Goal: Task Accomplishment & Management: Manage account settings

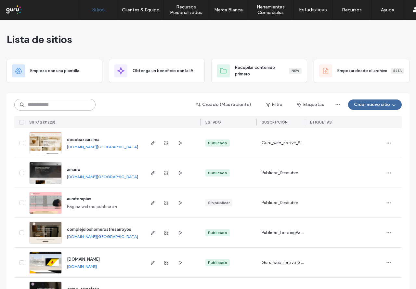
click at [74, 105] on input at bounding box center [54, 105] width 81 height 12
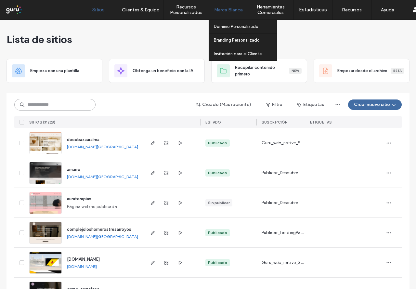
paste input "**********"
type input "**********"
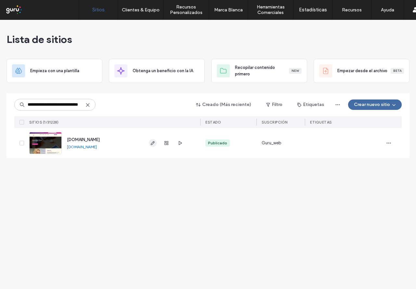
scroll to position [0, 0]
click at [152, 142] on icon "button" at bounding box center [152, 143] width 5 height 5
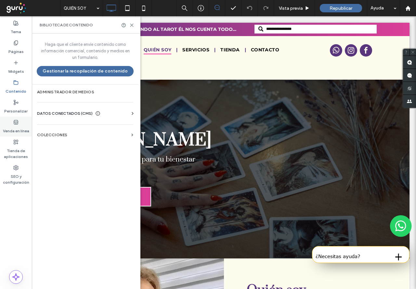
click at [16, 126] on label "Venda en línea" at bounding box center [16, 129] width 26 height 9
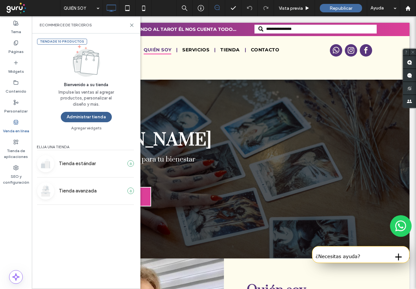
click at [92, 121] on button "Administrar tienda" at bounding box center [86, 117] width 51 height 10
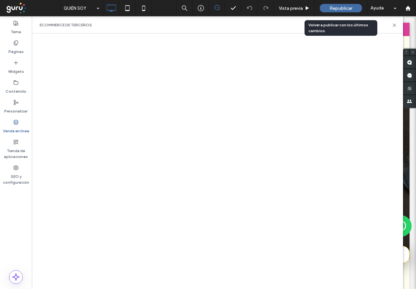
click at [344, 7] on span "Republicar" at bounding box center [341, 9] width 23 height 6
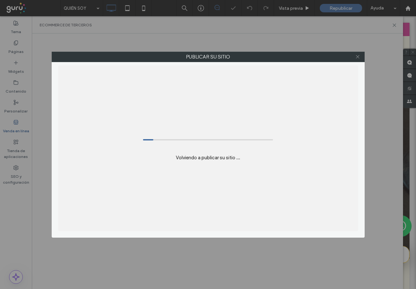
click at [359, 58] on icon at bounding box center [358, 56] width 5 height 5
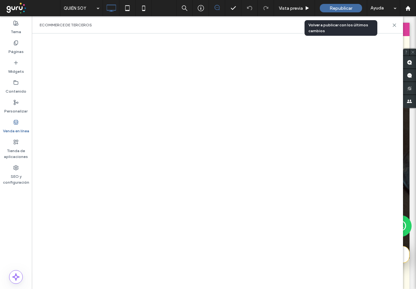
click at [345, 8] on span "Republicar" at bounding box center [341, 9] width 23 height 6
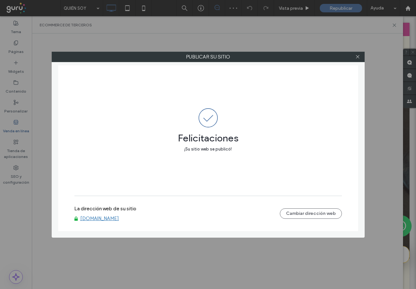
click at [107, 219] on link "[DOMAIN_NAME]" at bounding box center [99, 219] width 39 height 6
click at [359, 56] on icon at bounding box center [358, 56] width 5 height 5
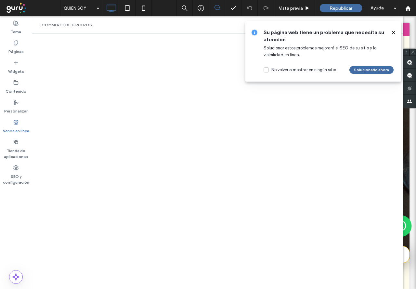
click at [394, 31] on icon at bounding box center [393, 32] width 5 height 5
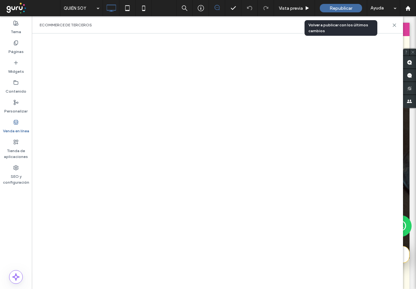
click at [345, 8] on span "Republicar" at bounding box center [341, 9] width 23 height 6
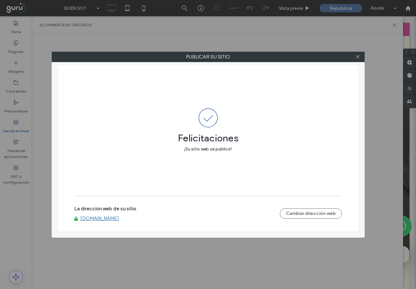
click at [111, 219] on link "[DOMAIN_NAME]" at bounding box center [99, 219] width 39 height 6
click at [360, 57] on icon at bounding box center [358, 56] width 5 height 5
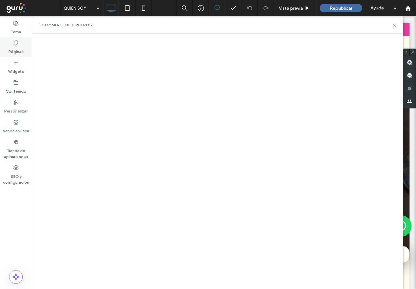
click at [18, 46] on label "Páginas" at bounding box center [15, 50] width 15 height 9
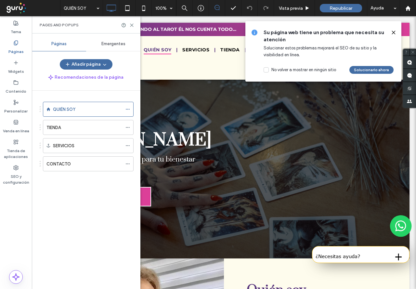
click at [396, 32] on icon at bounding box center [393, 32] width 5 height 5
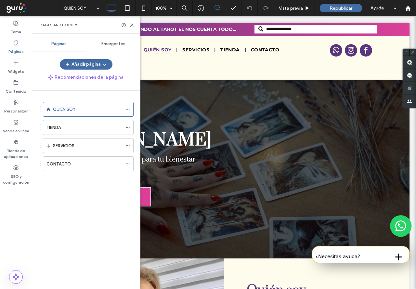
click at [15, 45] on icon at bounding box center [15, 42] width 5 height 5
click at [107, 107] on div "QUIÉN SOY" at bounding box center [87, 109] width 69 height 7
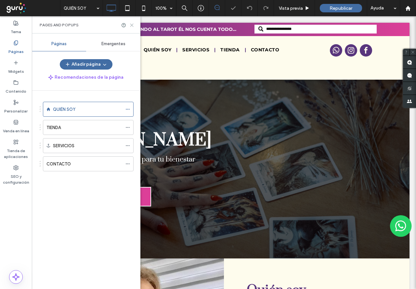
click at [132, 26] on icon at bounding box center [132, 25] width 5 height 5
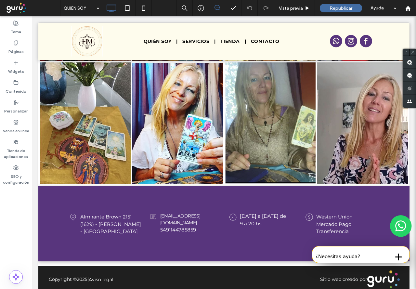
scroll to position [1292, 0]
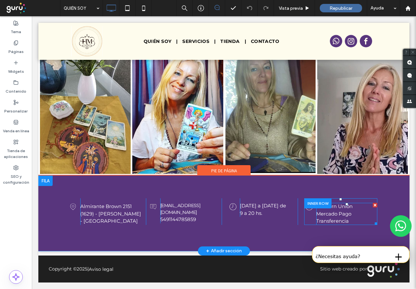
click at [350, 217] on p "Mercado Pago Transferencia" at bounding box center [347, 218] width 61 height 15
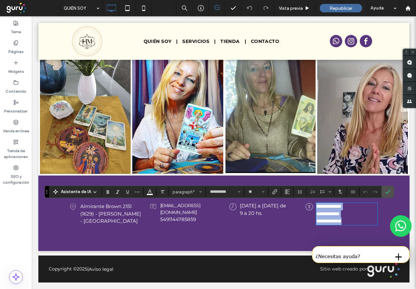
click at [317, 204] on span "**********" at bounding box center [329, 206] width 25 height 5
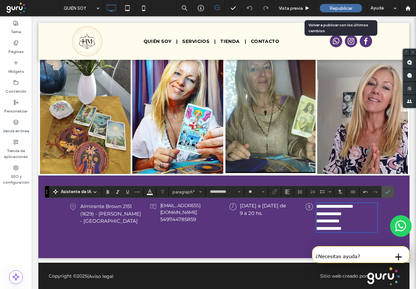
click at [332, 6] on span "Republicar" at bounding box center [341, 9] width 23 height 6
